Goal: Task Accomplishment & Management: Manage account settings

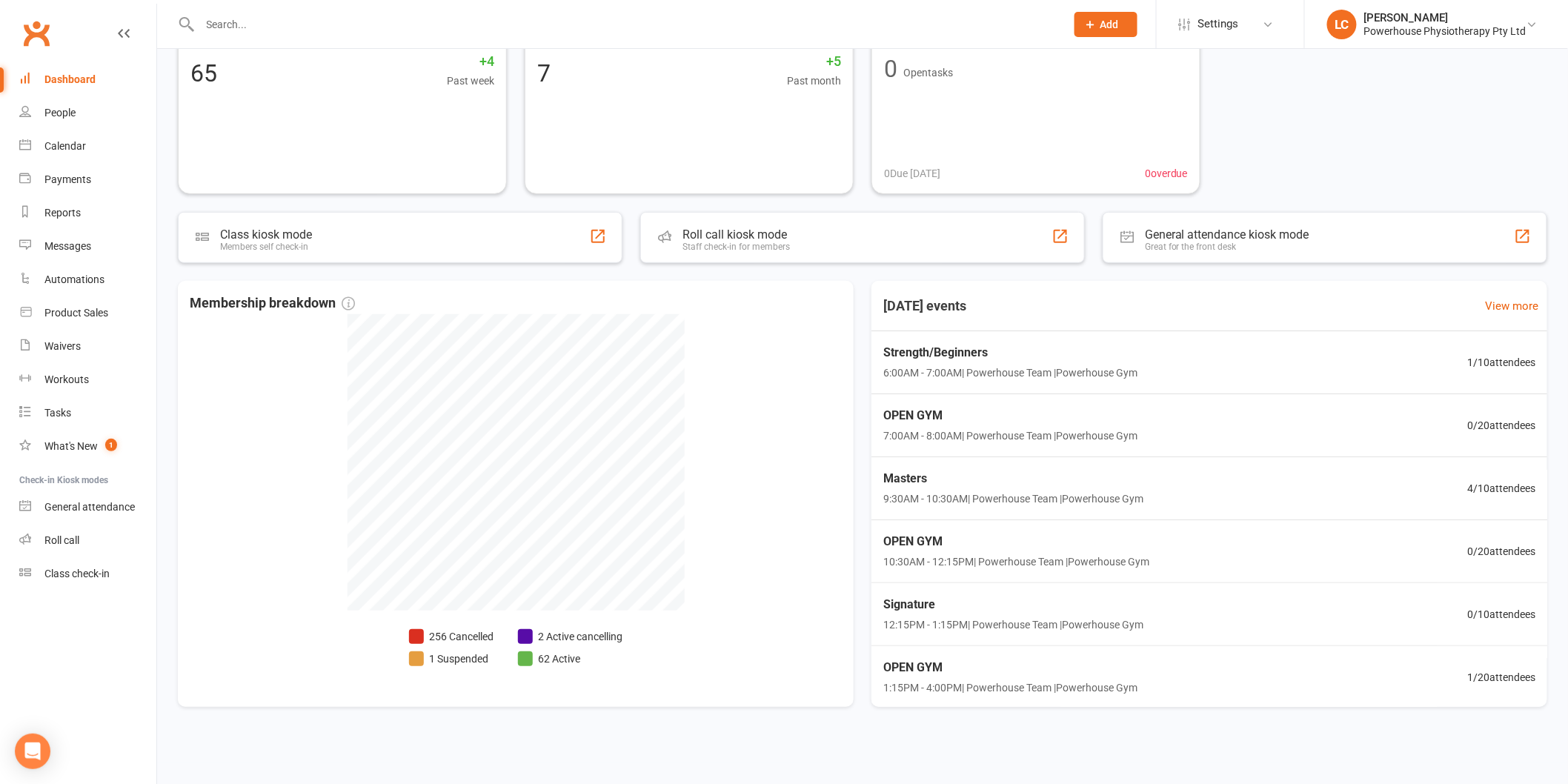
click at [1267, 145] on div "Active members 65 +4 Past week Prospects 7 +5 Past month Your open tasks 0 Open…" at bounding box center [862, 101] width 1369 height 185
click at [1386, 30] on div "Powerhouse Physiotherapy Pty Ltd" at bounding box center [1445, 31] width 162 height 14
click at [1267, 106] on div "Active members 65 +4 Past week Prospects 7 +5 Past month Your open tasks 0 Open…" at bounding box center [862, 101] width 1369 height 185
click at [923, 476] on span "Masters" at bounding box center [1009, 478] width 265 height 19
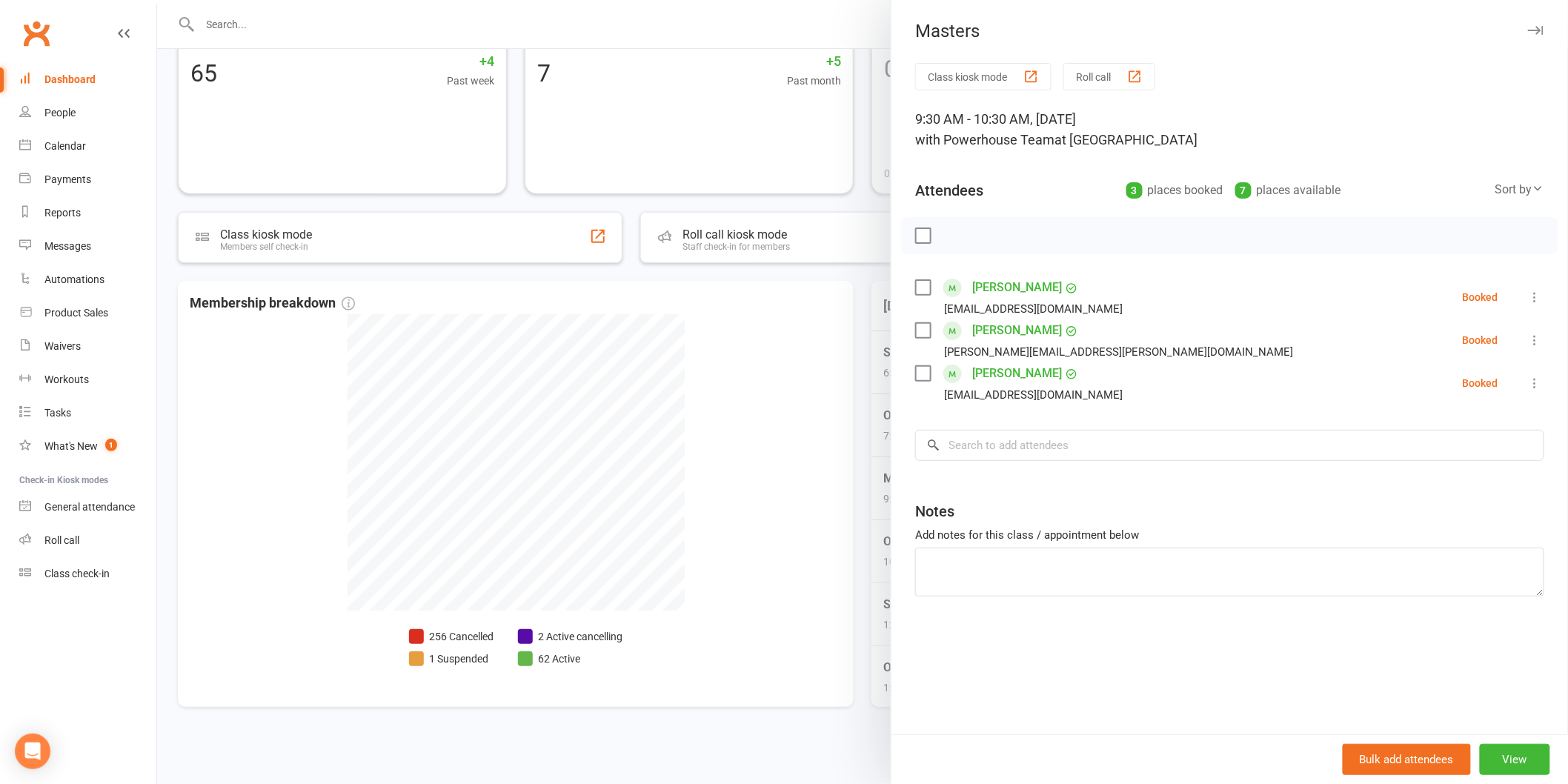
click at [791, 754] on div at bounding box center [862, 392] width 1410 height 784
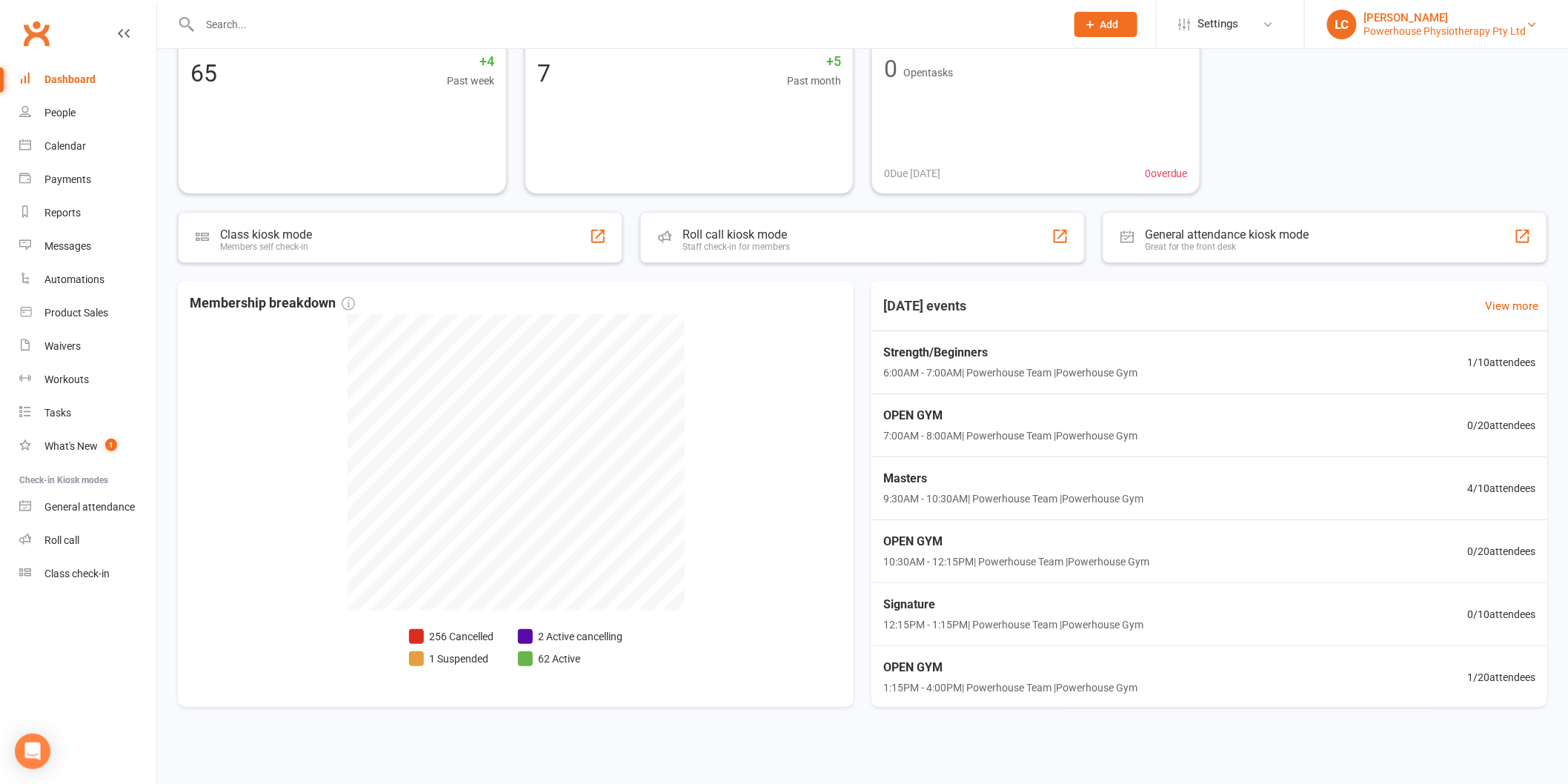
click at [1409, 20] on div "[PERSON_NAME]" at bounding box center [1445, 17] width 162 height 14
click at [1348, 202] on link "Sign out" at bounding box center [1436, 205] width 263 height 34
